Goal: Task Accomplishment & Management: Manage account settings

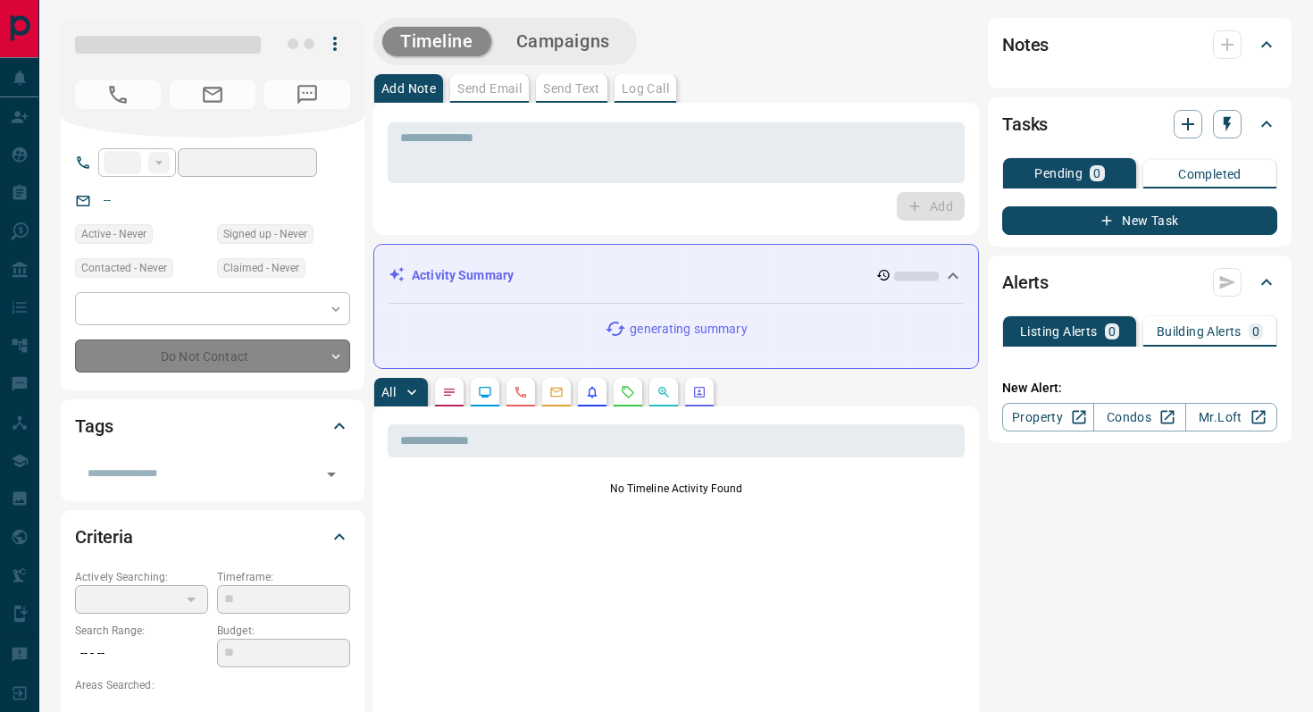
type input "**"
type input "**********"
type input "*"
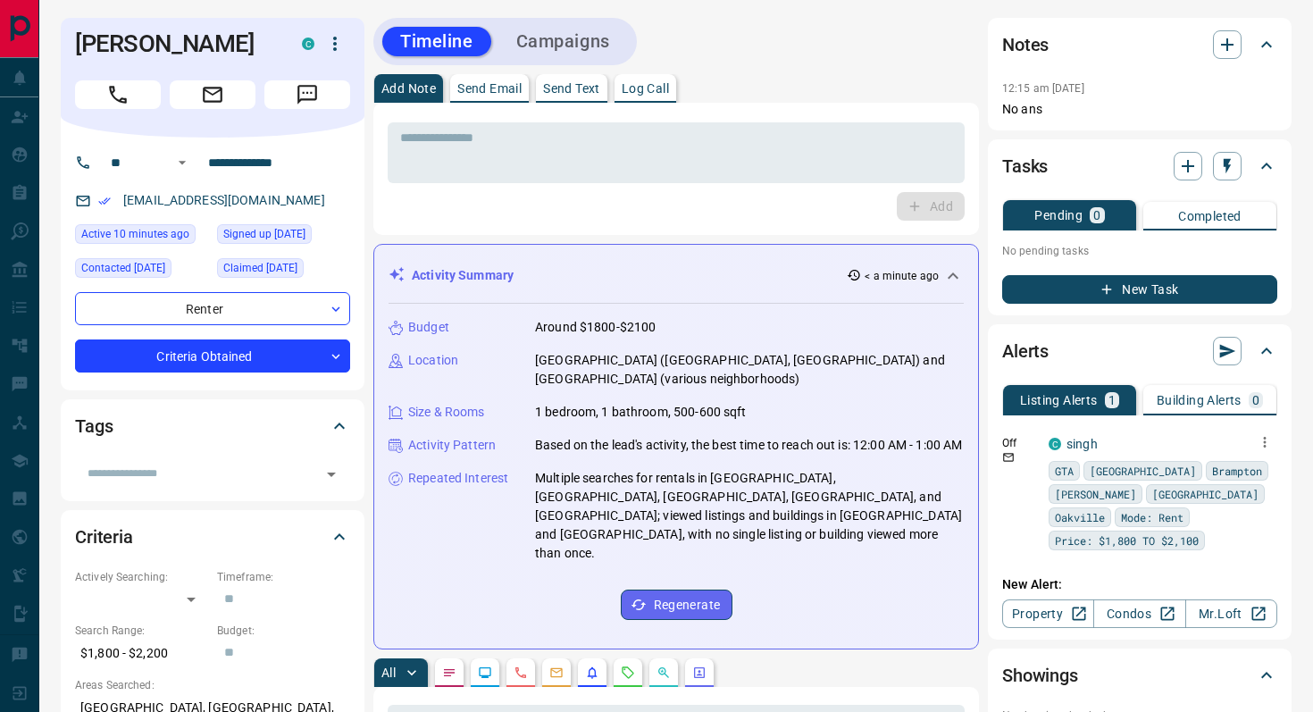
click at [1265, 445] on icon "button" at bounding box center [1265, 442] width 3 height 11
click at [1259, 527] on li "Delete" at bounding box center [1237, 533] width 79 height 29
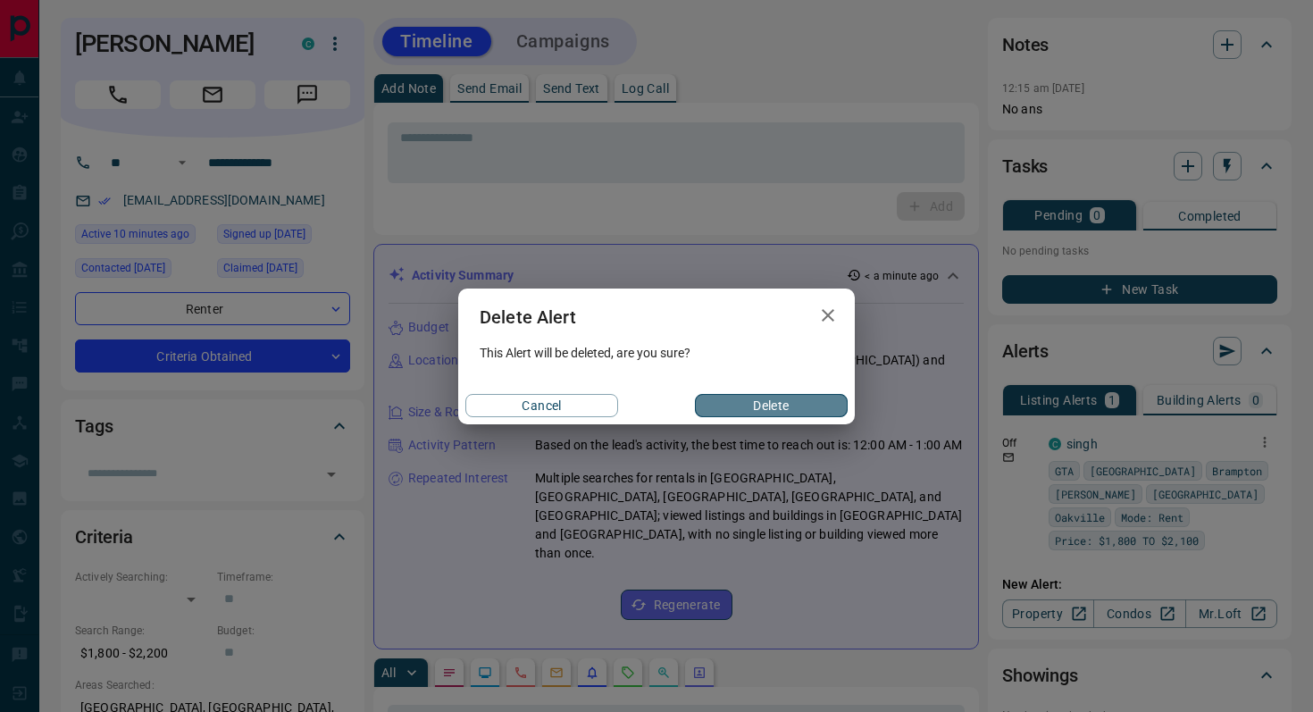
click at [824, 401] on button "Delete" at bounding box center [771, 405] width 153 height 23
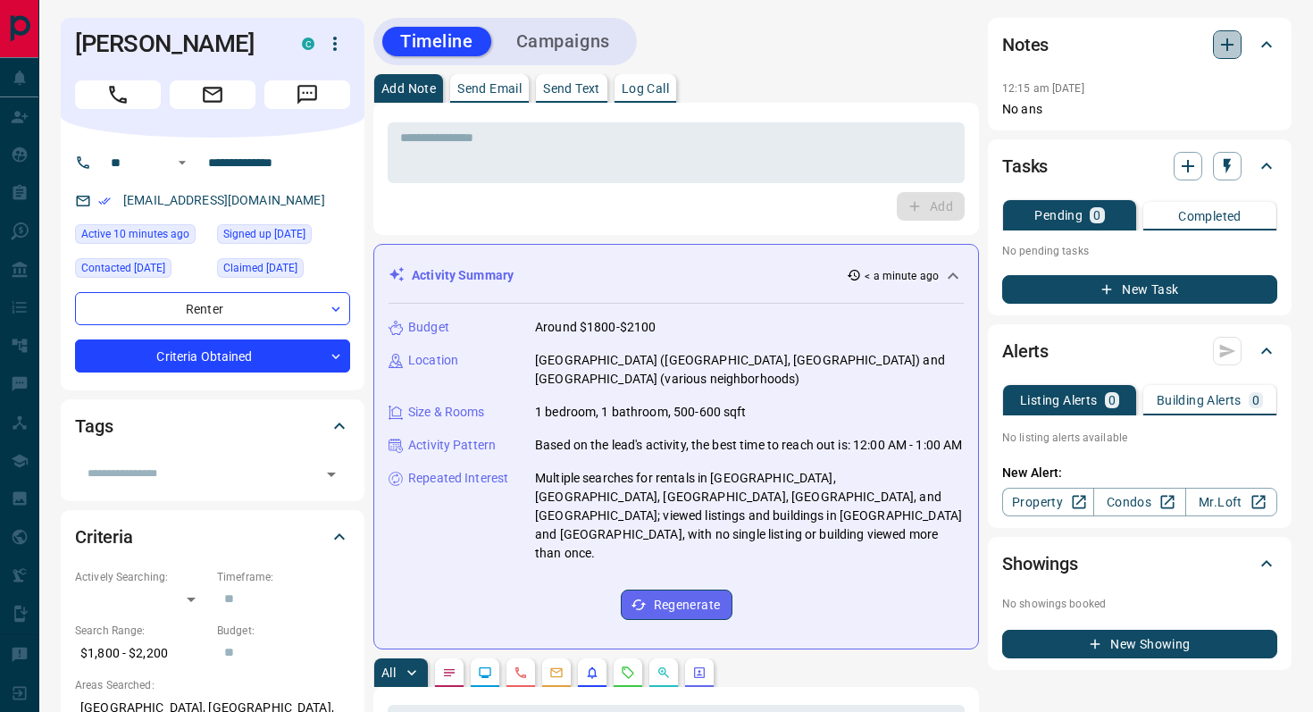
click at [1224, 39] on icon "button" at bounding box center [1227, 44] width 21 height 21
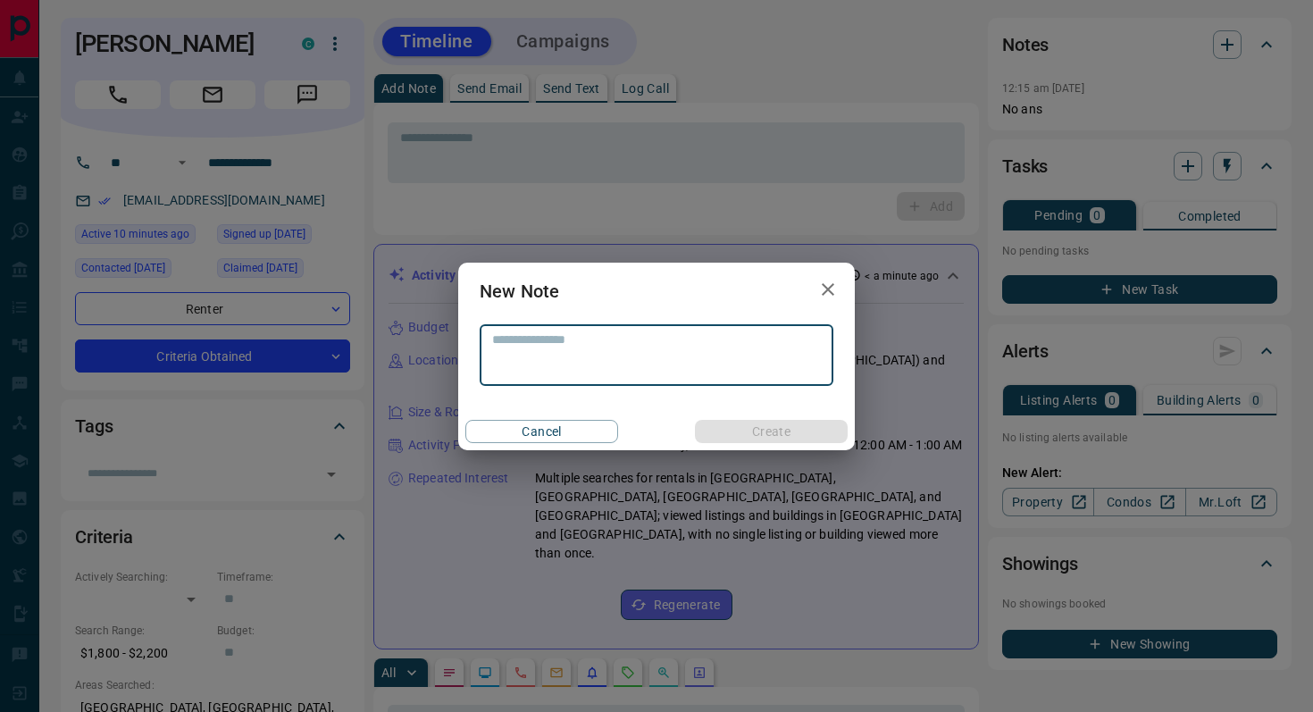
click at [828, 286] on icon "button" at bounding box center [827, 289] width 21 height 21
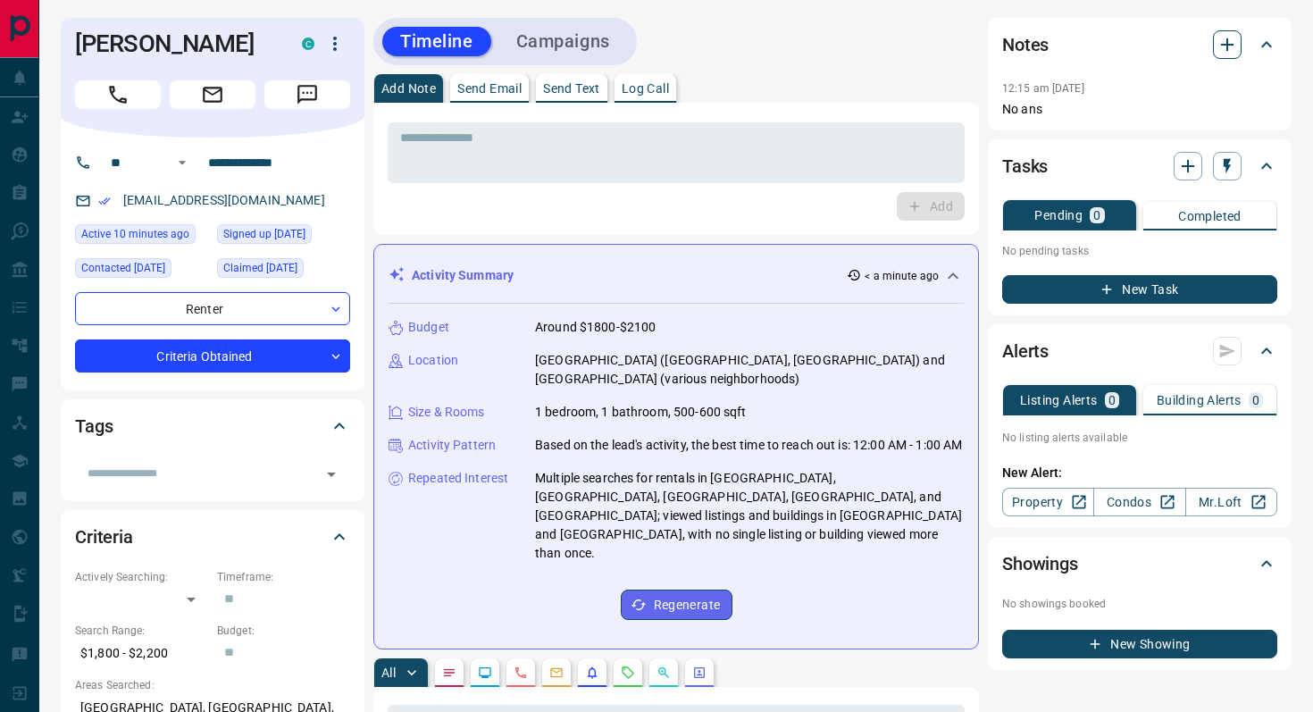
click at [1230, 46] on icon "button" at bounding box center [1227, 44] width 21 height 21
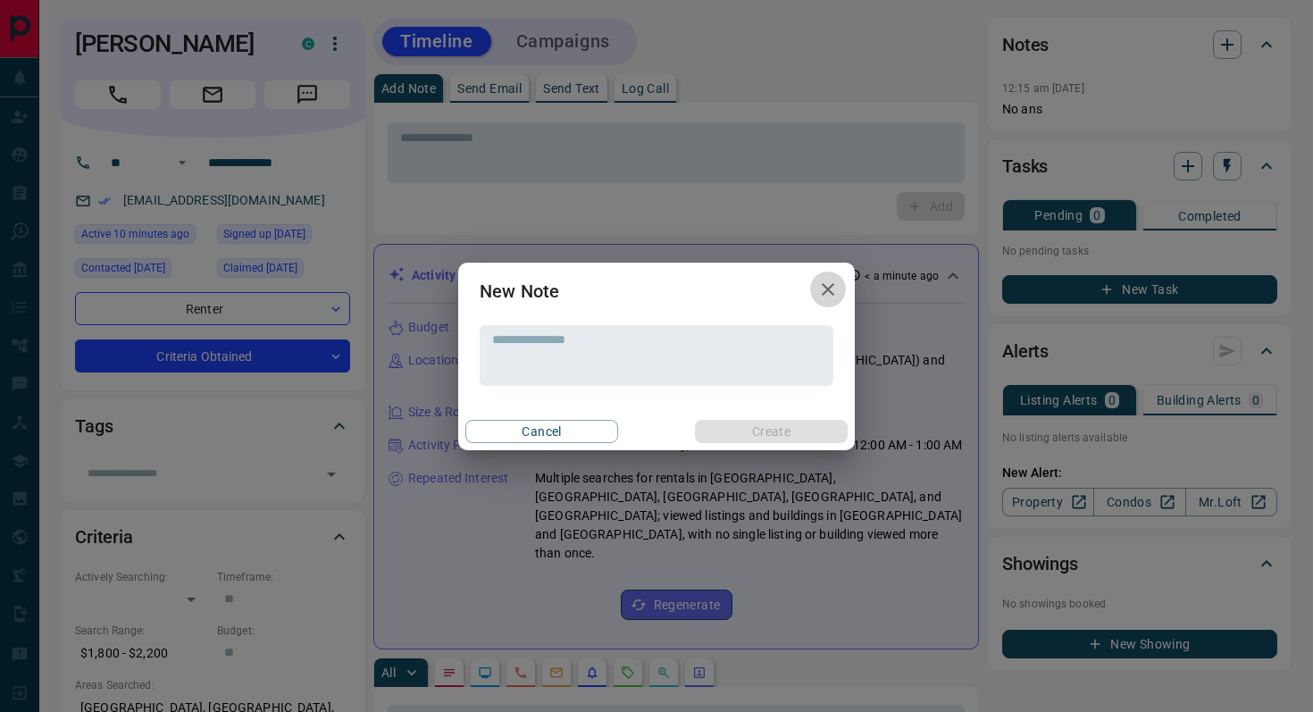
click at [832, 293] on icon "button" at bounding box center [827, 289] width 21 height 21
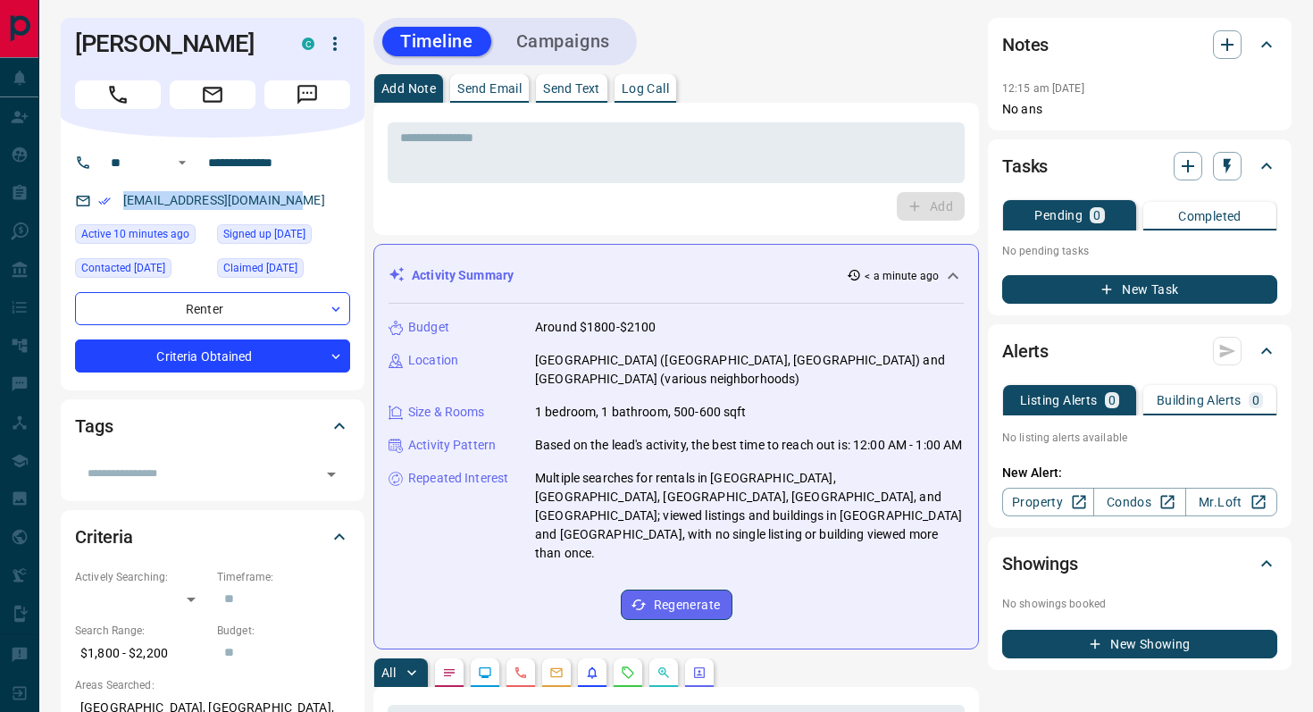
drag, startPoint x: 286, startPoint y: 199, endPoint x: 121, endPoint y: 197, distance: 164.4
click at [121, 197] on p "[EMAIL_ADDRESS][DOMAIN_NAME]" at bounding box center [224, 200] width 213 height 29
copy link "[EMAIL_ADDRESS][DOMAIN_NAME]"
